Goal: Transaction & Acquisition: Purchase product/service

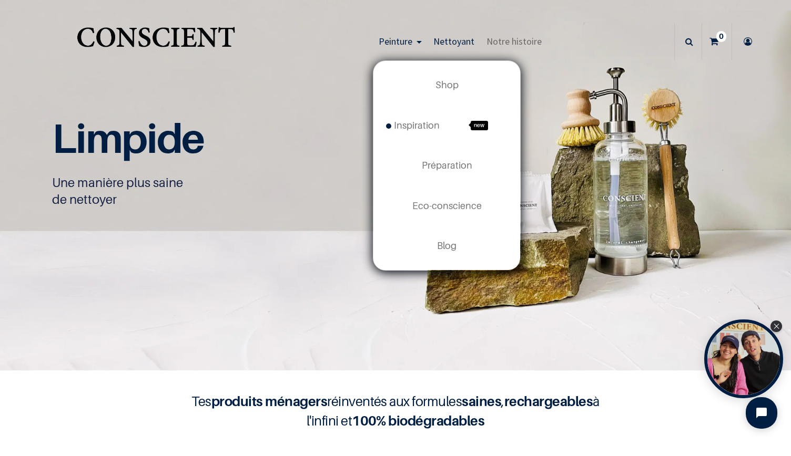
click at [397, 38] on span "Peinture" at bounding box center [396, 41] width 34 height 12
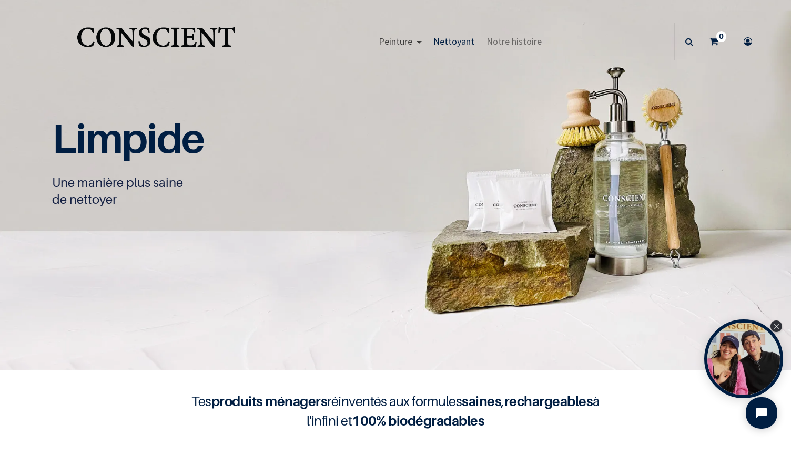
click at [391, 40] on span "Peinture" at bounding box center [396, 41] width 34 height 12
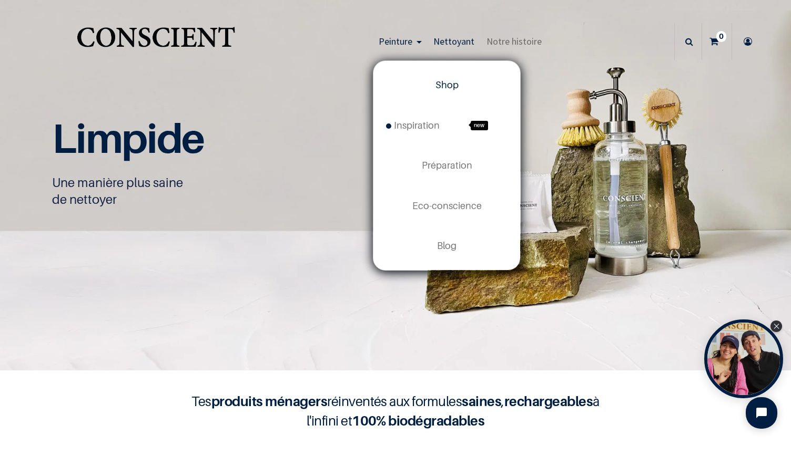
click at [445, 85] on span "Shop" at bounding box center [446, 84] width 23 height 11
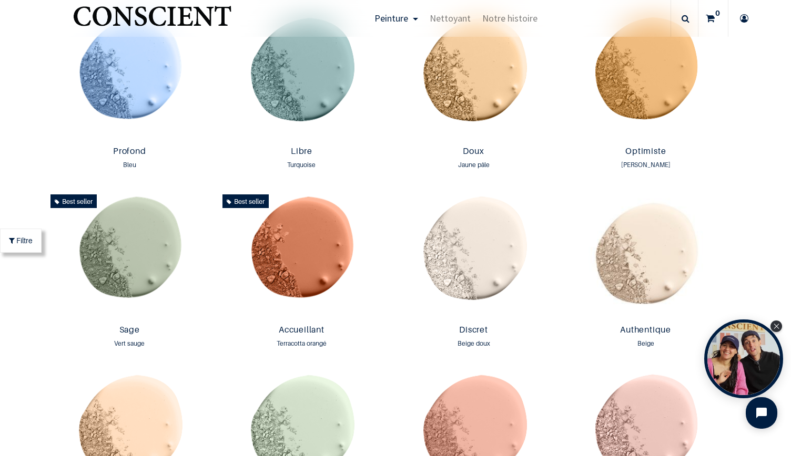
scroll to position [777, 0]
click at [460, 261] on img at bounding box center [473, 255] width 167 height 130
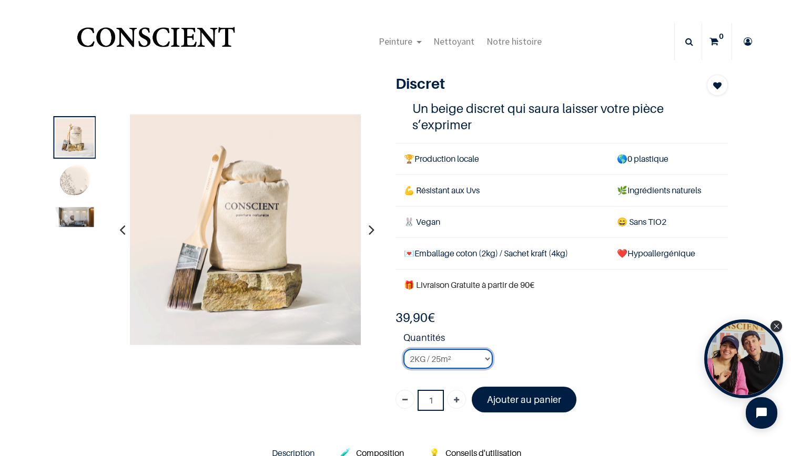
click at [485, 357] on select "2KG / 25m² 4KG / 50m² 8KG / 100m² Testeur" at bounding box center [447, 359] width 89 height 20
select select "24"
click at [403, 349] on select "2KG / 25m² 4KG / 50m² 8KG / 100m² Testeur" at bounding box center [447, 359] width 89 height 20
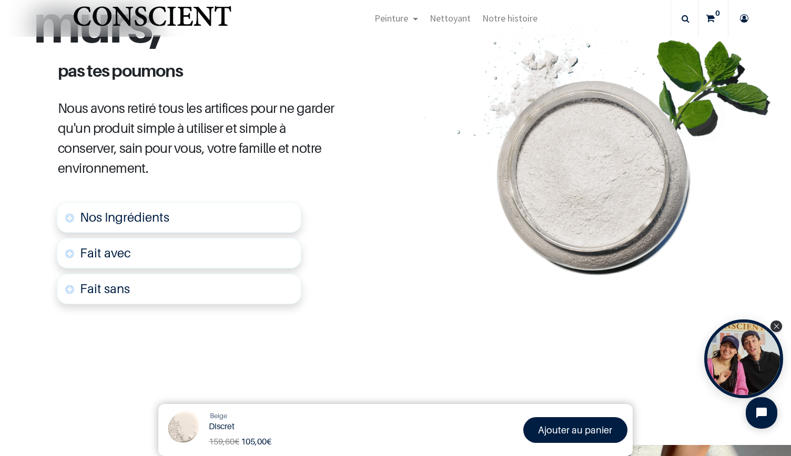
scroll to position [267, 0]
